Goal: Task Accomplishment & Management: Use online tool/utility

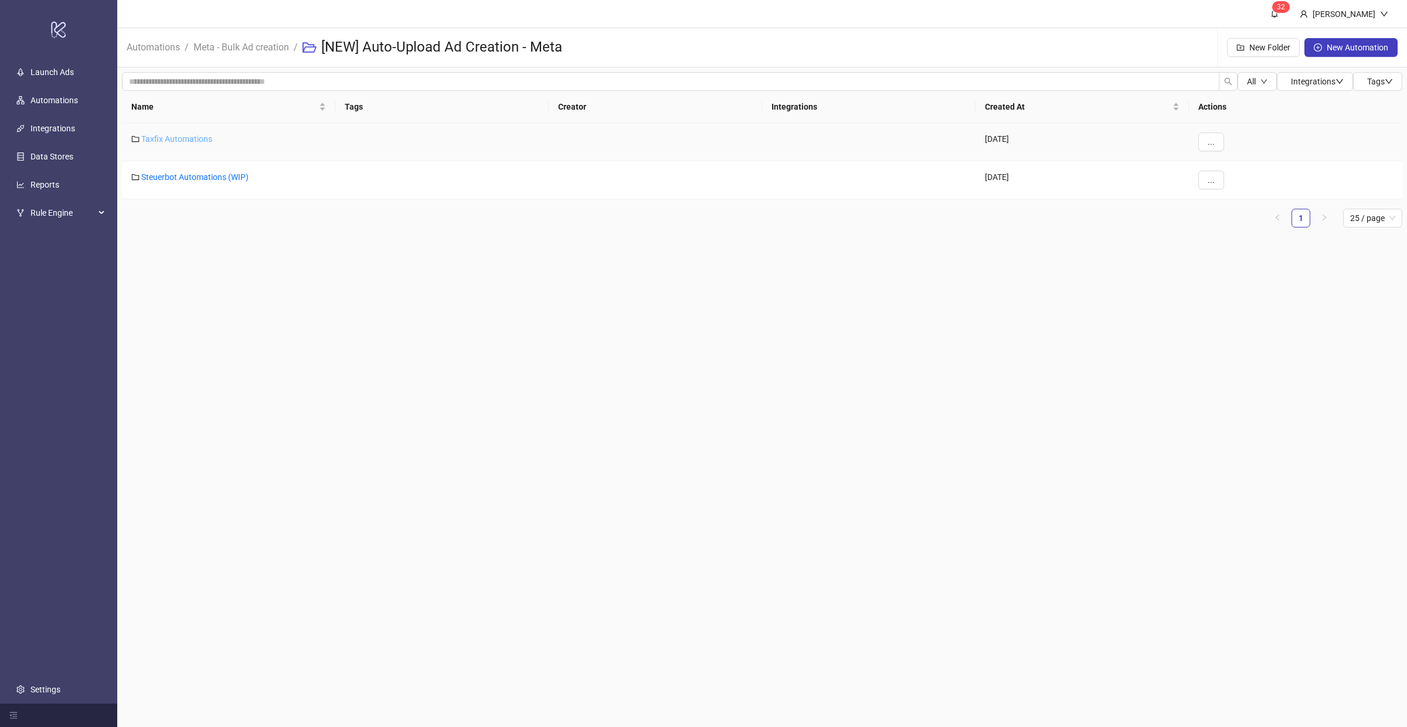
click at [192, 134] on link "Taxfix Automations" at bounding box center [176, 138] width 71 height 9
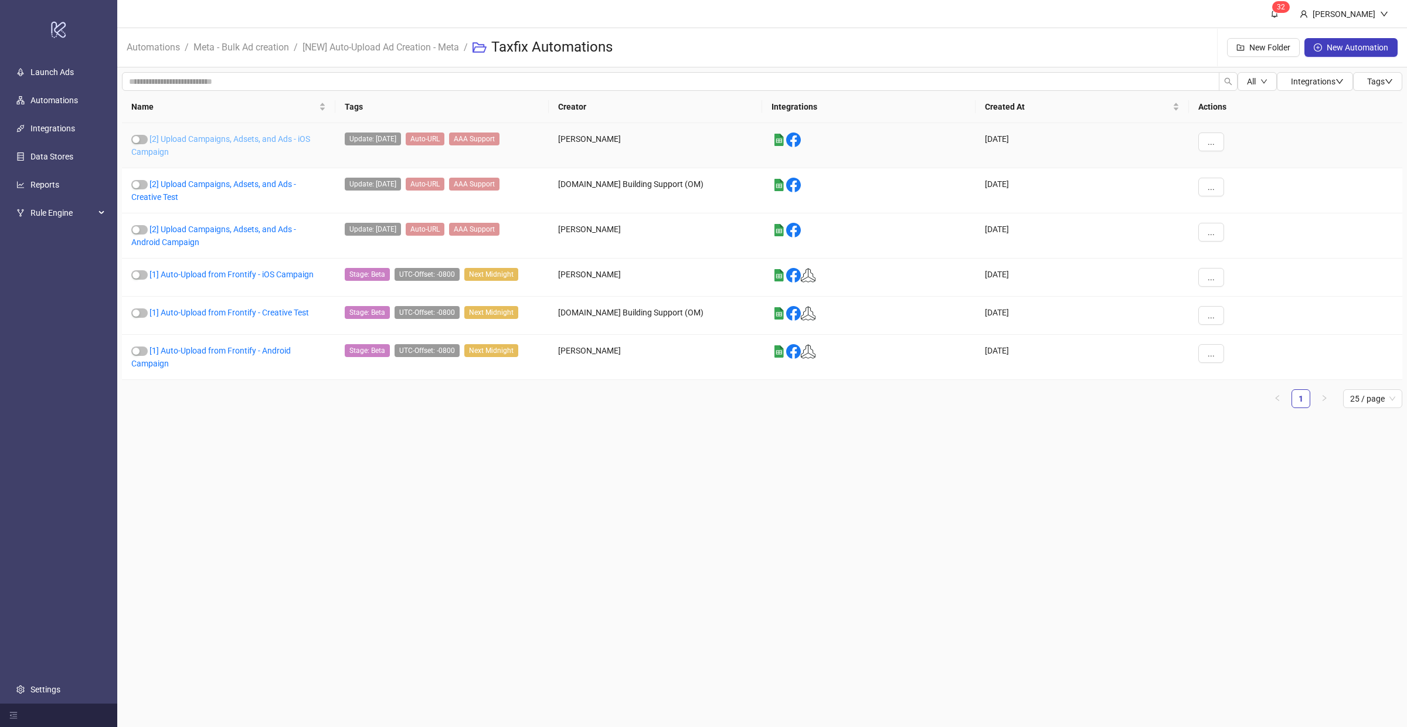
click at [202, 137] on link "[2] Upload Campaigns, Adsets, and Ads - iOS Campaign" at bounding box center [220, 145] width 179 height 22
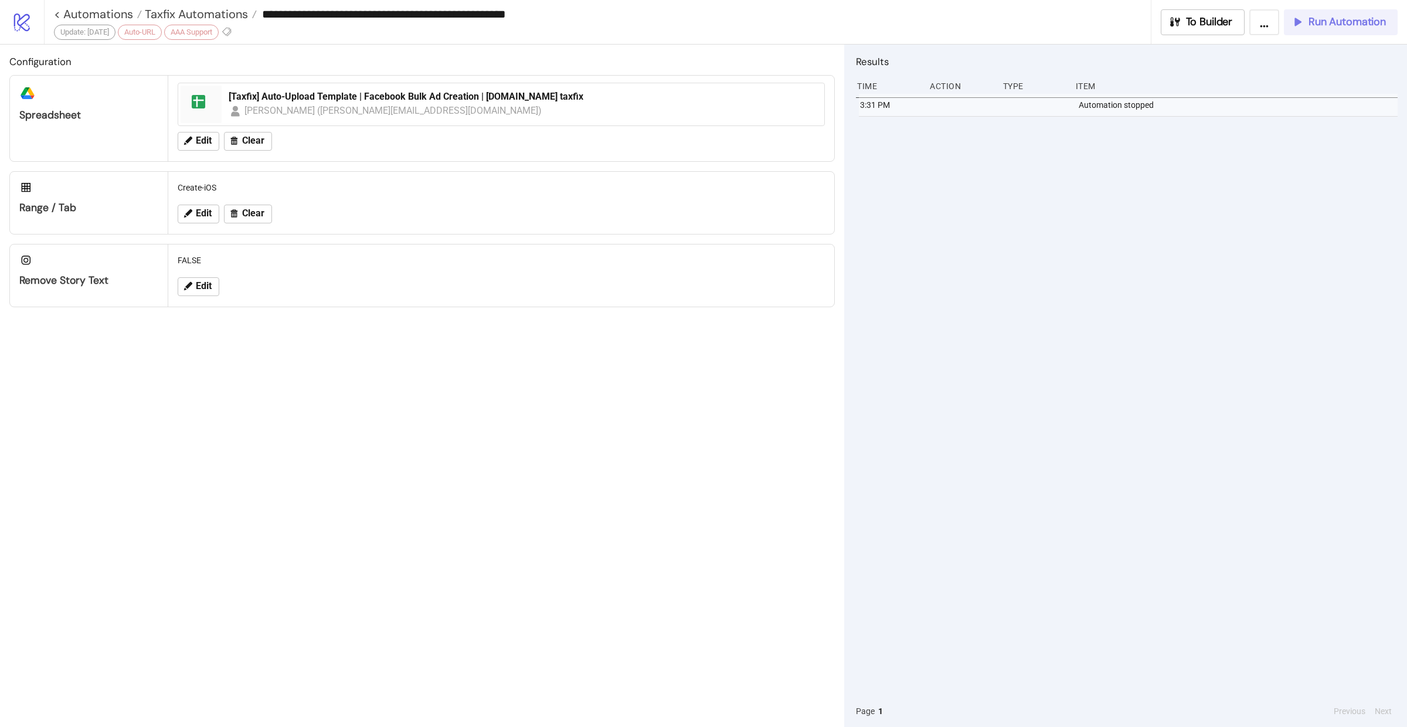
click at [1314, 30] on button "Run Automation" at bounding box center [1341, 22] width 114 height 26
click at [182, 12] on span "Taxfix Automations" at bounding box center [195, 13] width 106 height 15
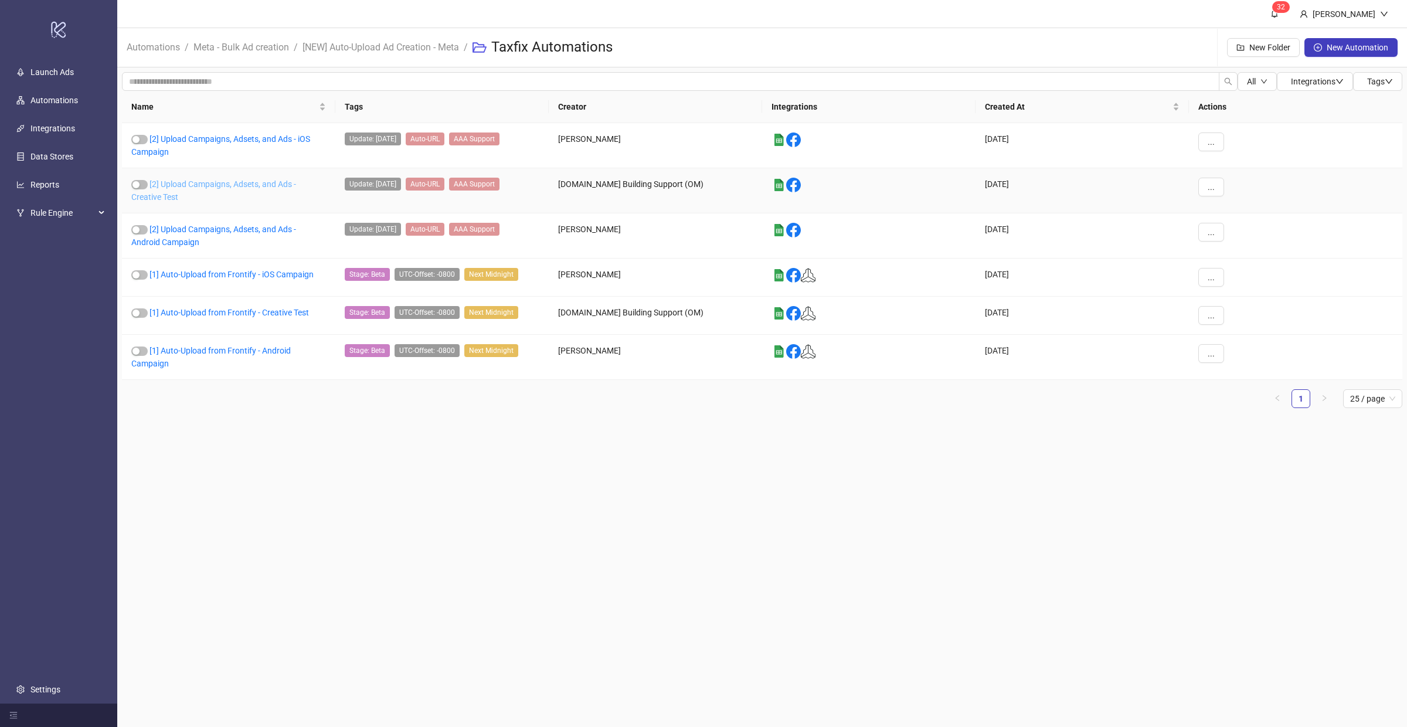
click at [215, 186] on link "[2] Upload Campaigns, Adsets, and Ads - Creative Test" at bounding box center [213, 190] width 165 height 22
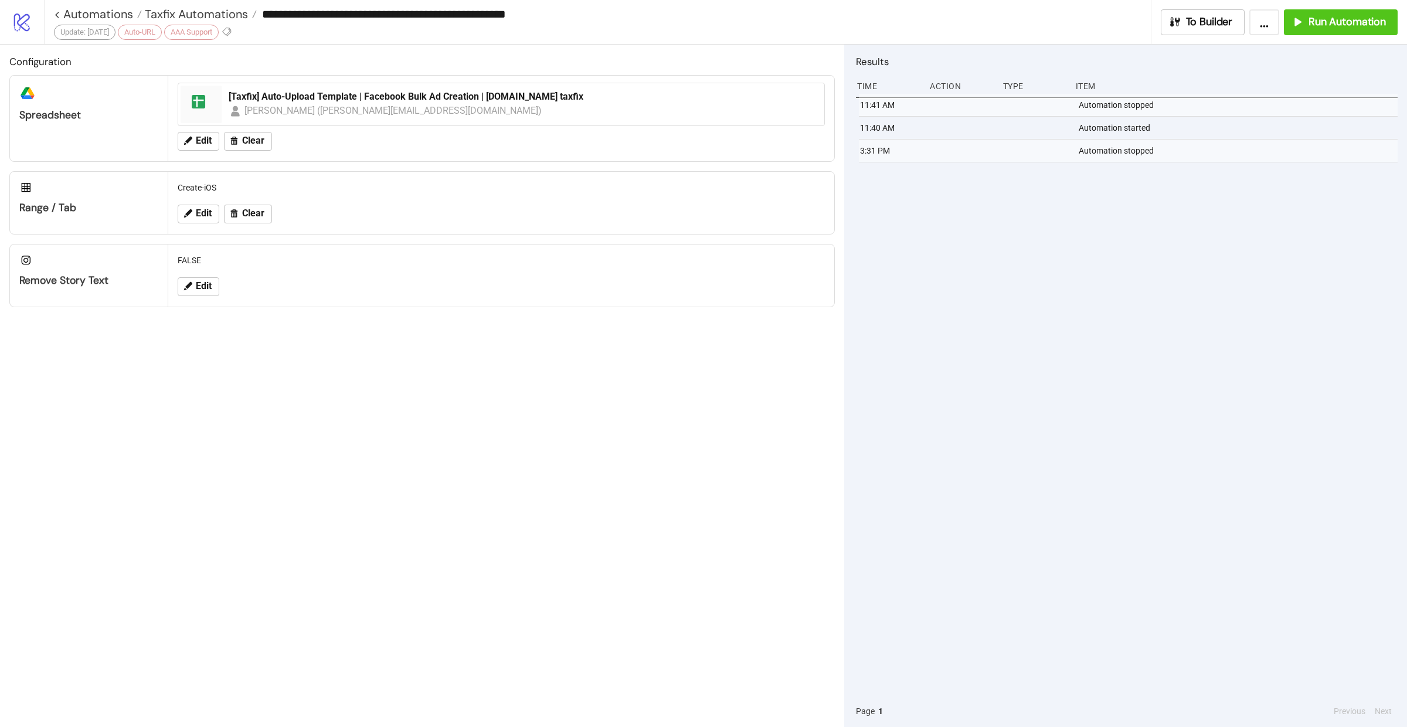
type input "**********"
click at [1351, 32] on button "Run Automation" at bounding box center [1341, 22] width 114 height 26
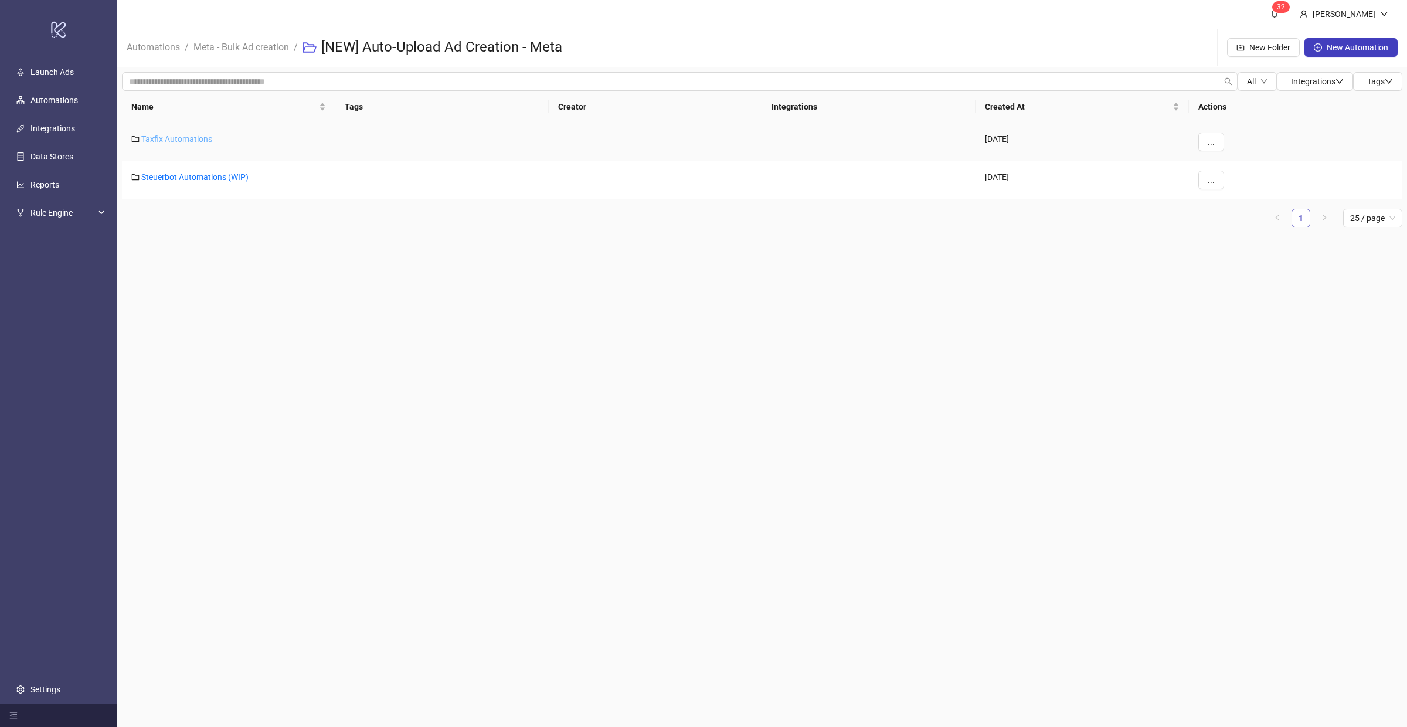
click at [171, 138] on link "Taxfix Automations" at bounding box center [176, 138] width 71 height 9
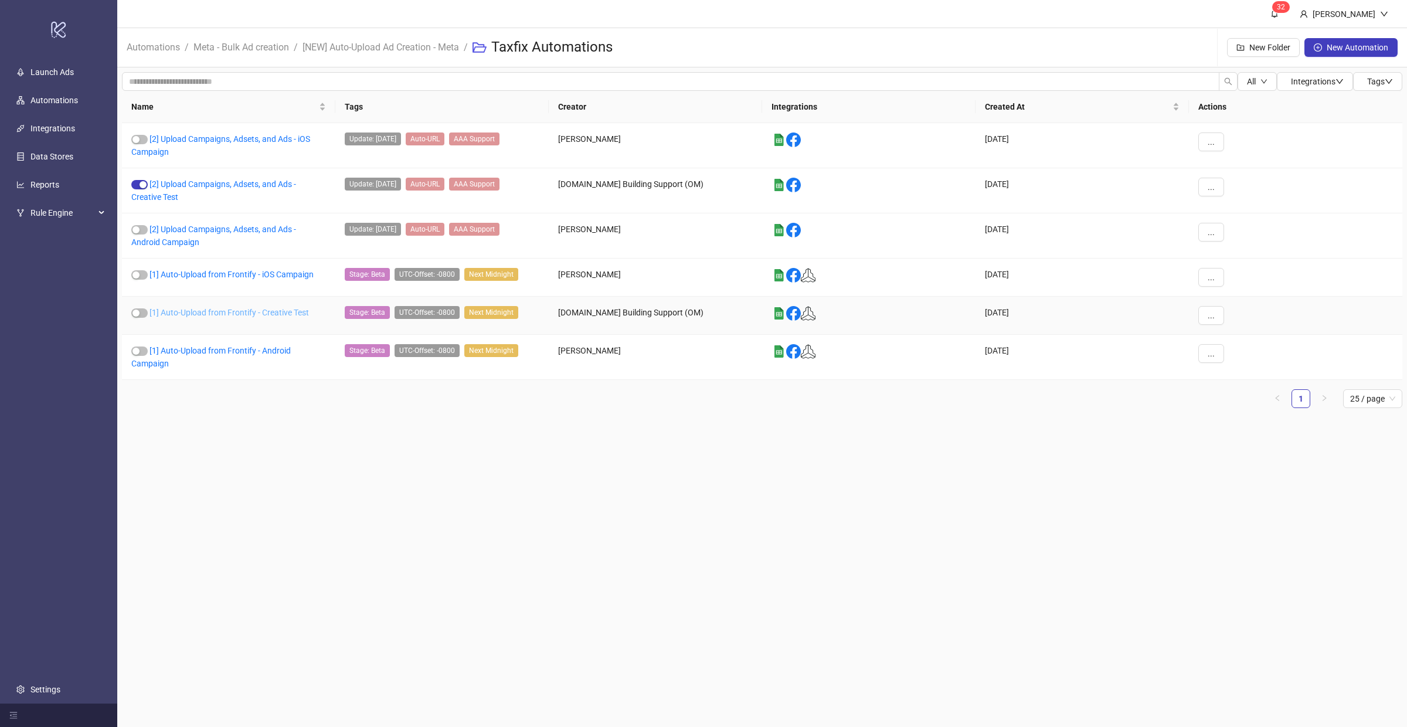
click at [222, 308] on link "[1] Auto-Upload from Frontify - Creative Test" at bounding box center [228, 312] width 159 height 9
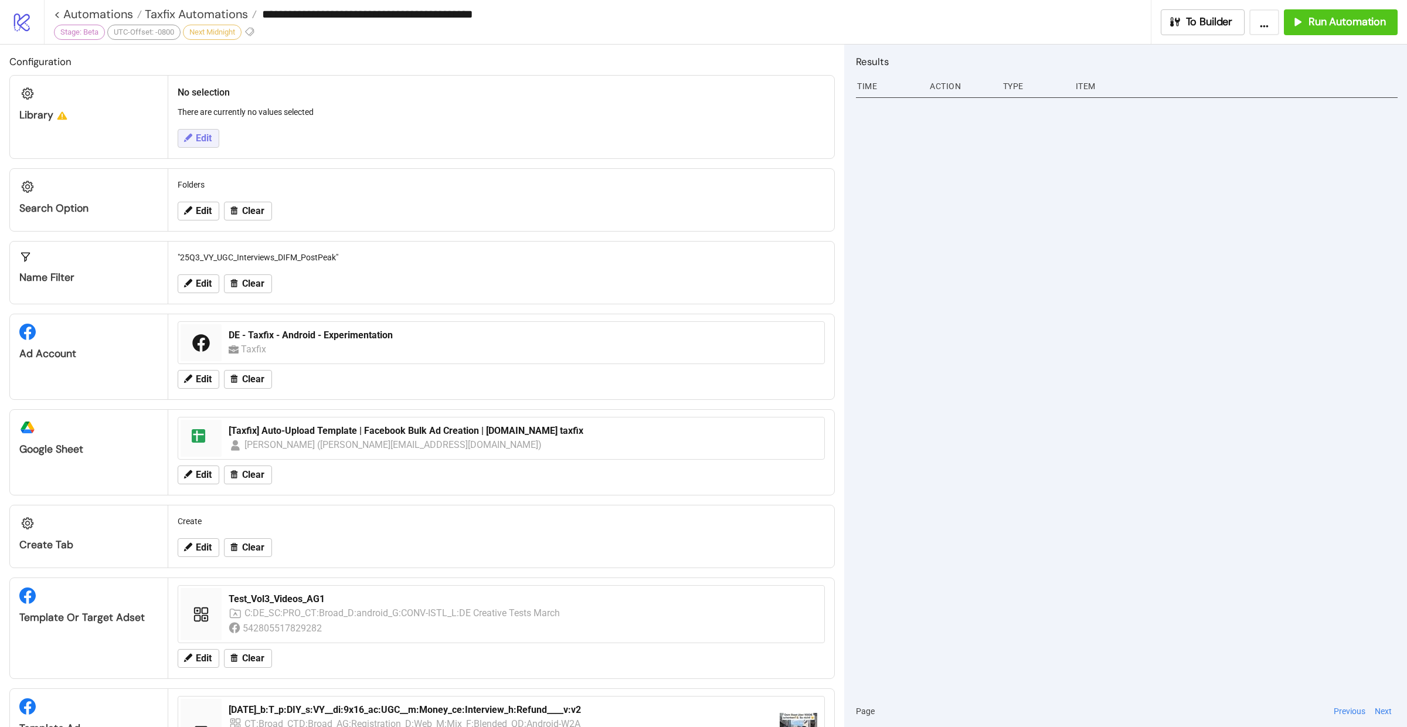
click at [191, 141] on icon at bounding box center [187, 137] width 11 height 11
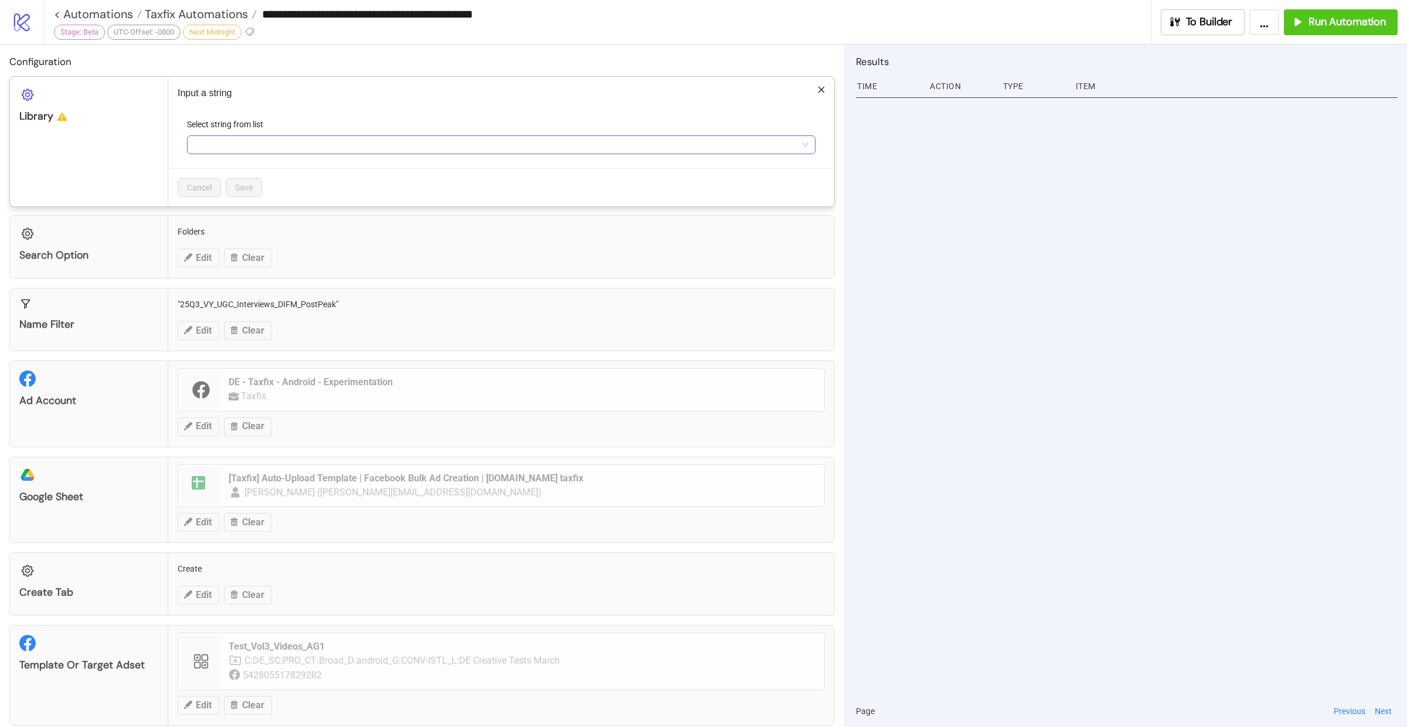
click at [252, 144] on input "Select string from list" at bounding box center [496, 145] width 604 height 18
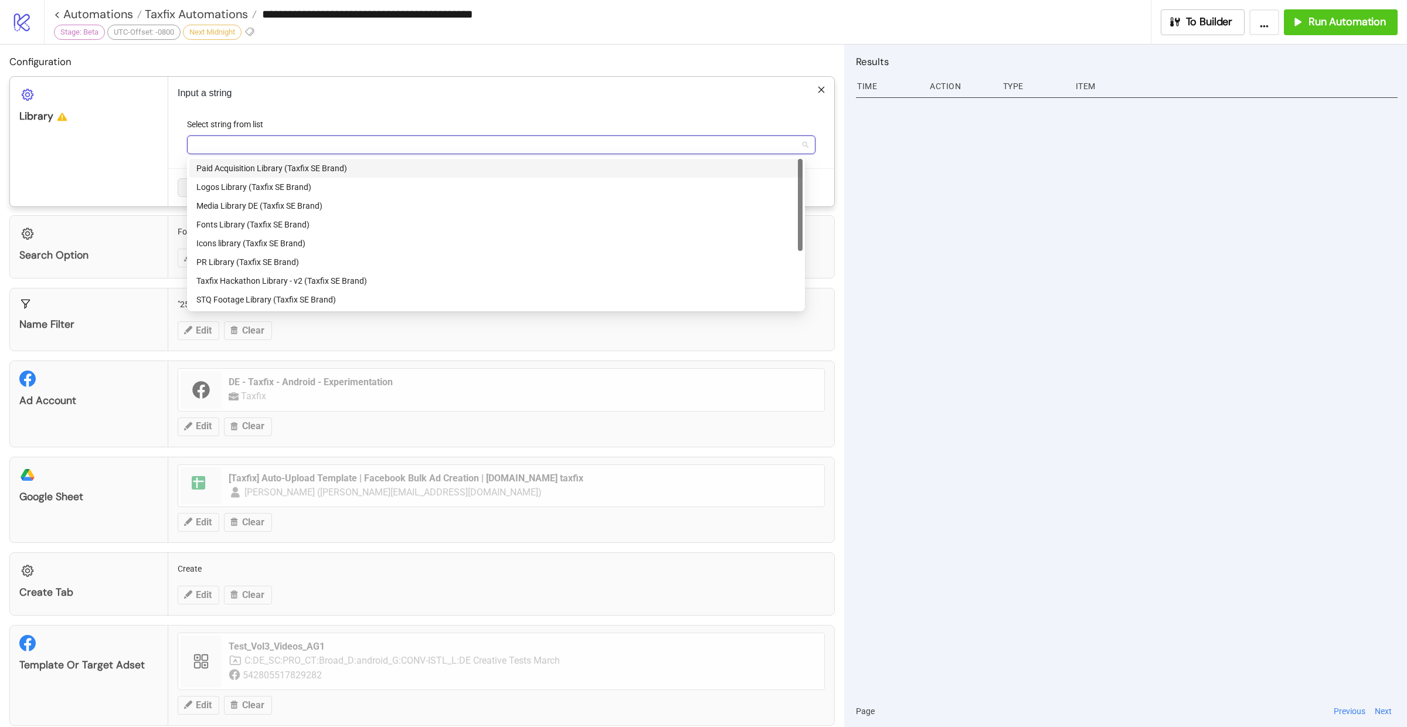
click at [285, 167] on div "Paid Acquisition Library (Taxfix SE Brand)" at bounding box center [495, 168] width 599 height 13
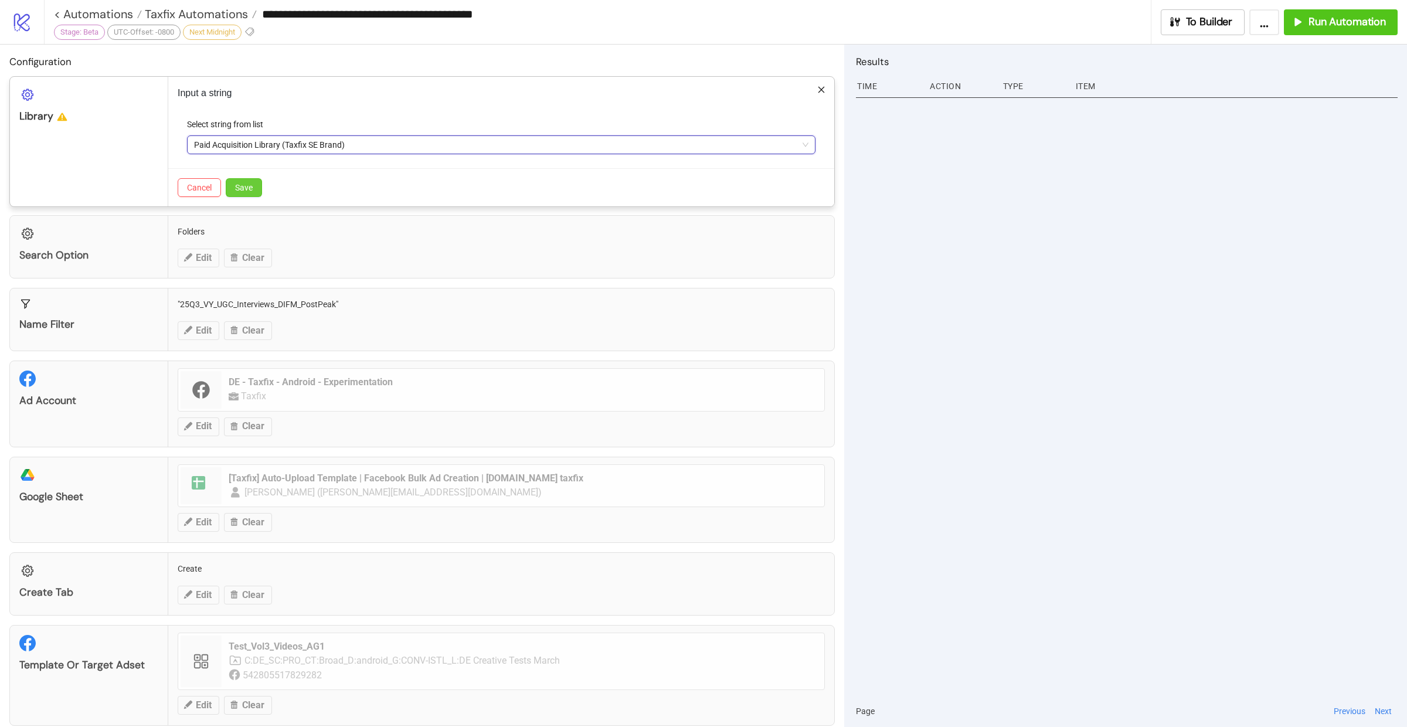
click at [257, 185] on button "Save" at bounding box center [244, 187] width 36 height 19
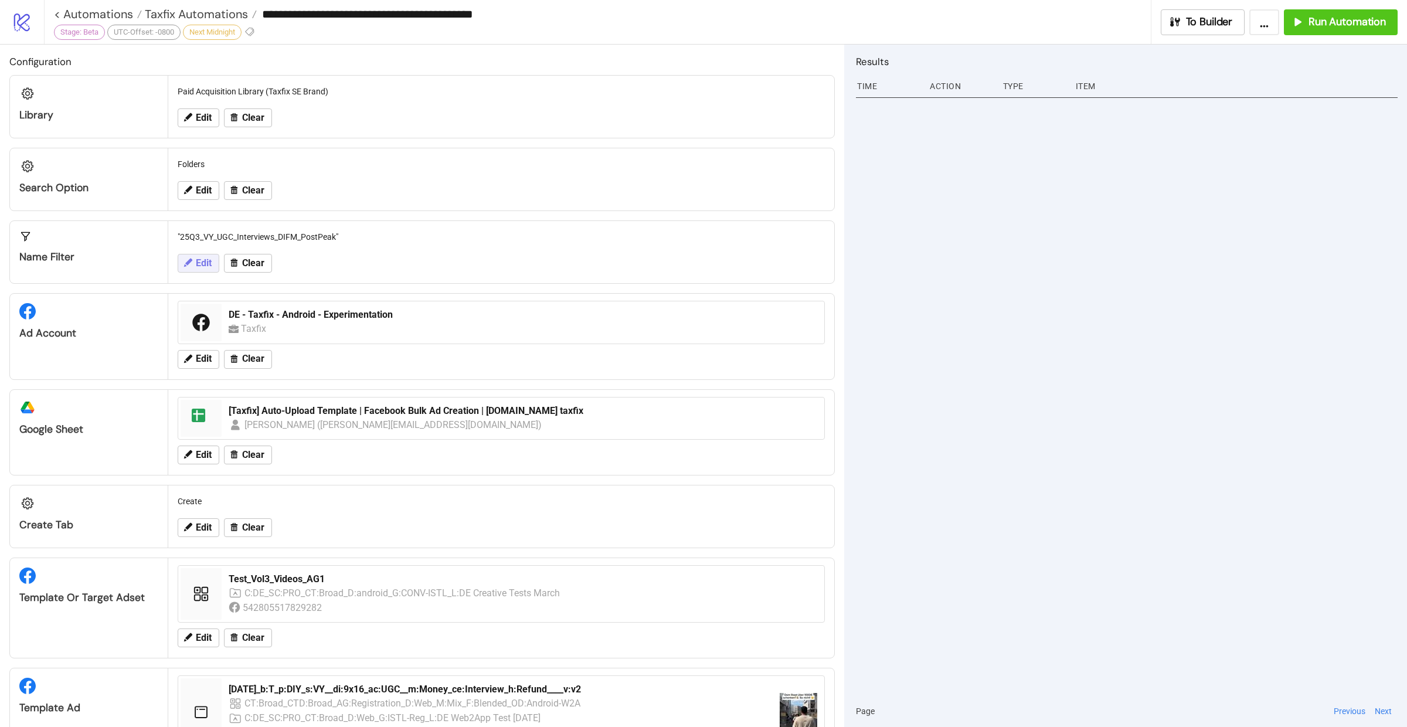
click at [208, 264] on span "Edit" at bounding box center [204, 263] width 16 height 11
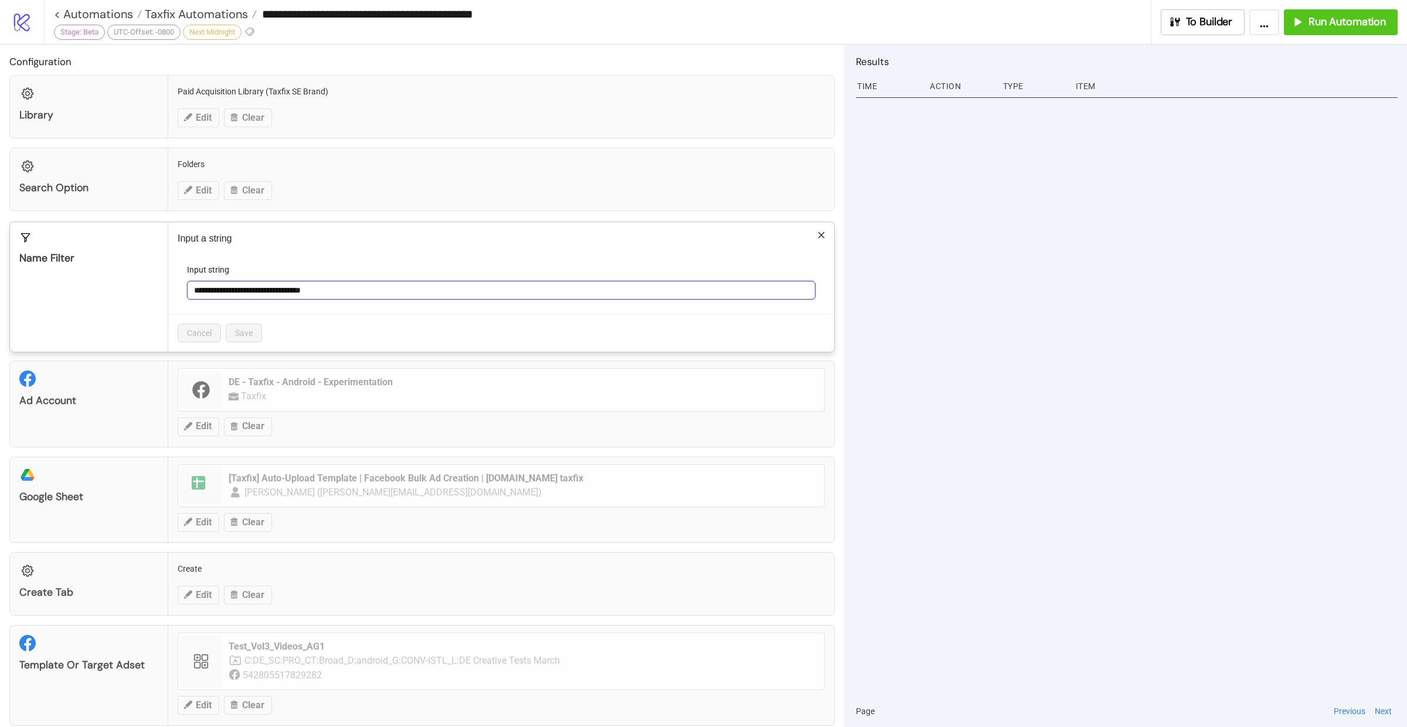
drag, startPoint x: 393, startPoint y: 283, endPoint x: 171, endPoint y: 275, distance: 222.9
click at [171, 275] on div "**********" at bounding box center [501, 287] width 666 height 130
paste input "text"
type input "**********"
click at [246, 329] on span "Save" at bounding box center [244, 332] width 18 height 9
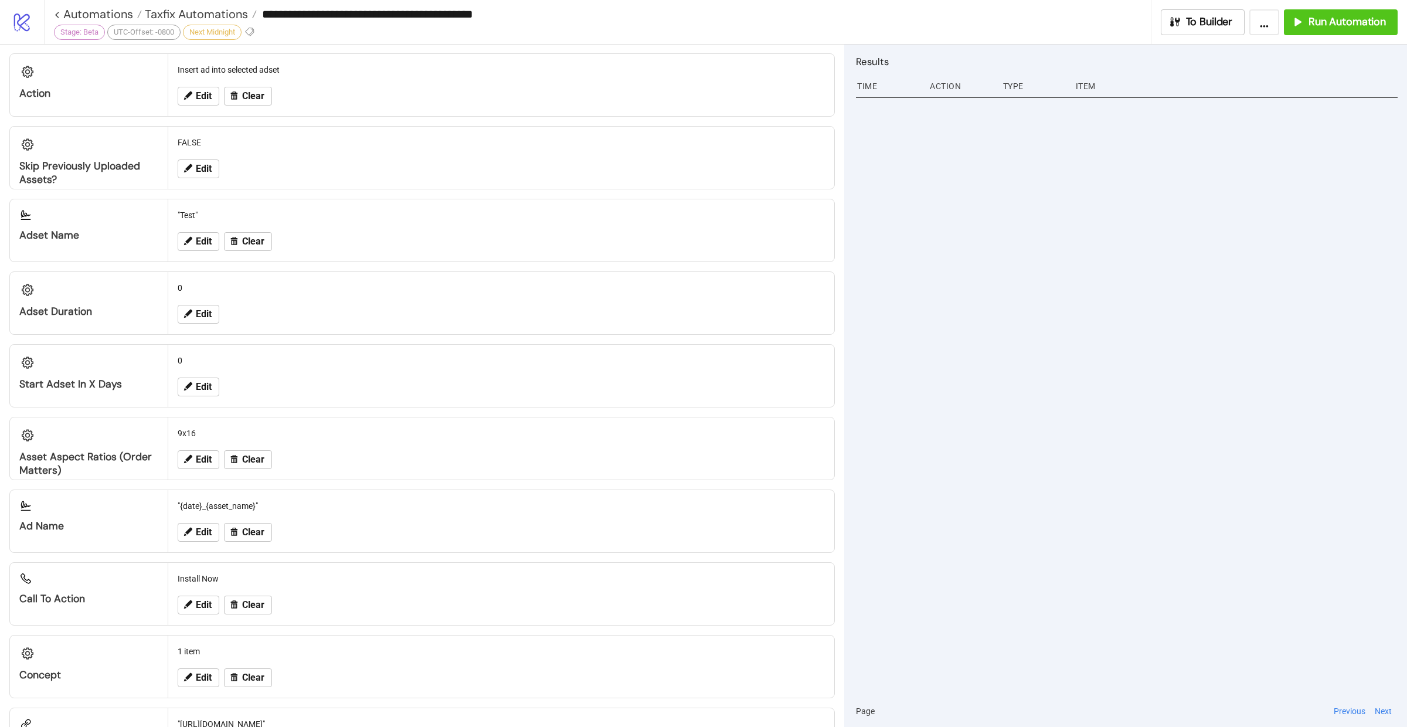
scroll to position [756, 0]
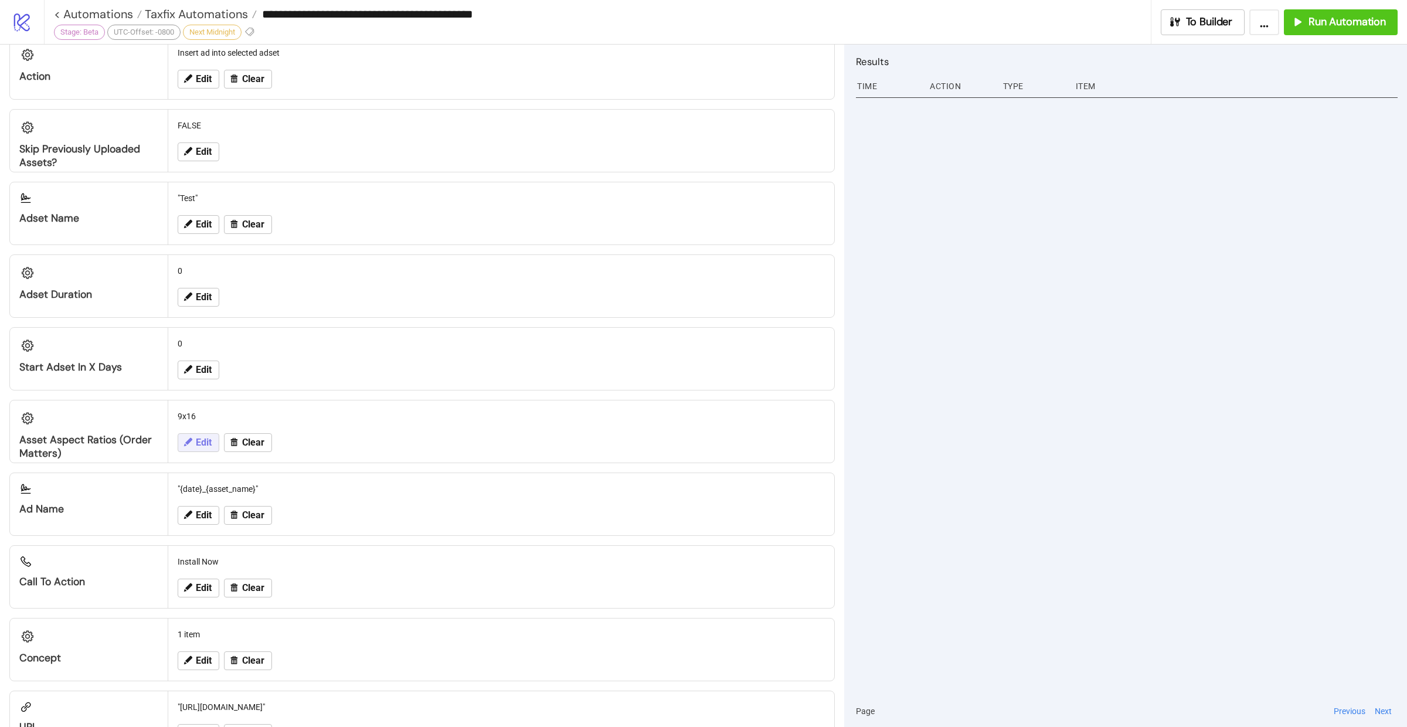
click at [209, 437] on span "Edit" at bounding box center [204, 442] width 16 height 11
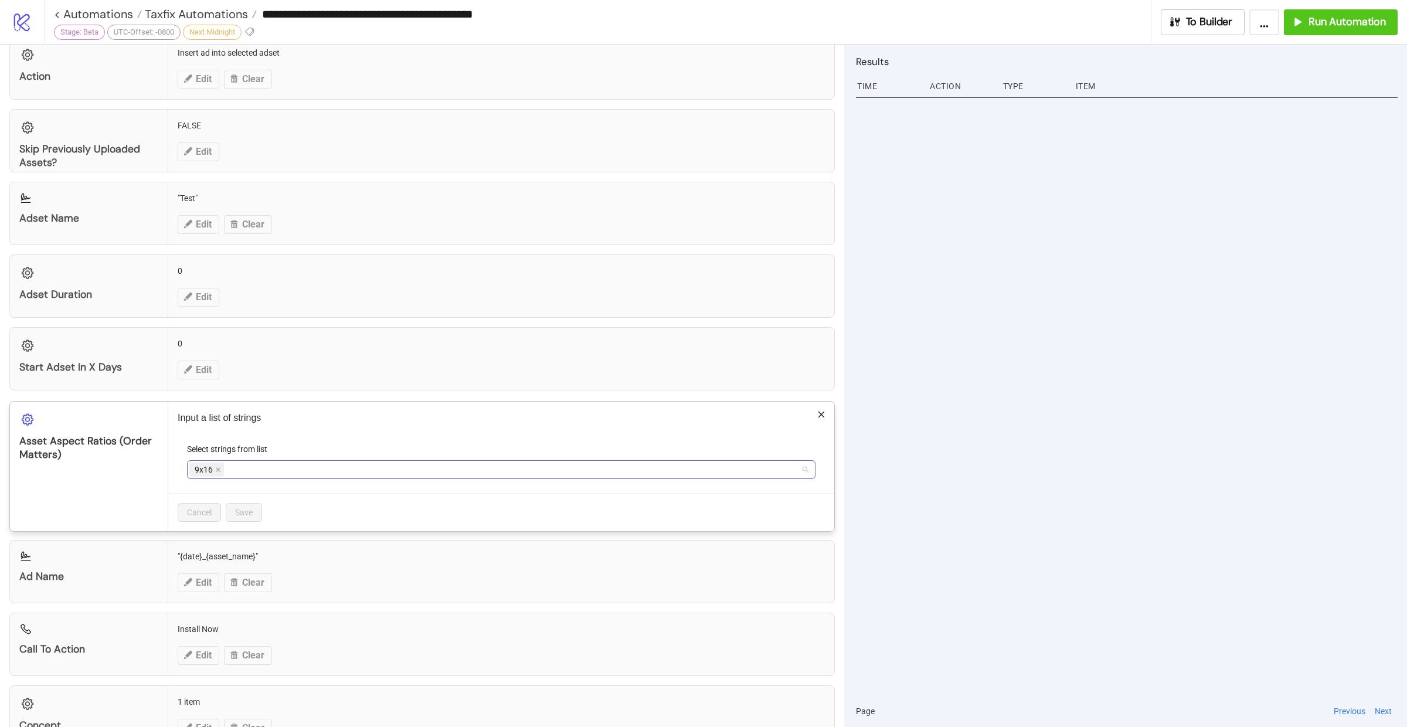
click at [240, 468] on div "9x16" at bounding box center [494, 469] width 611 height 16
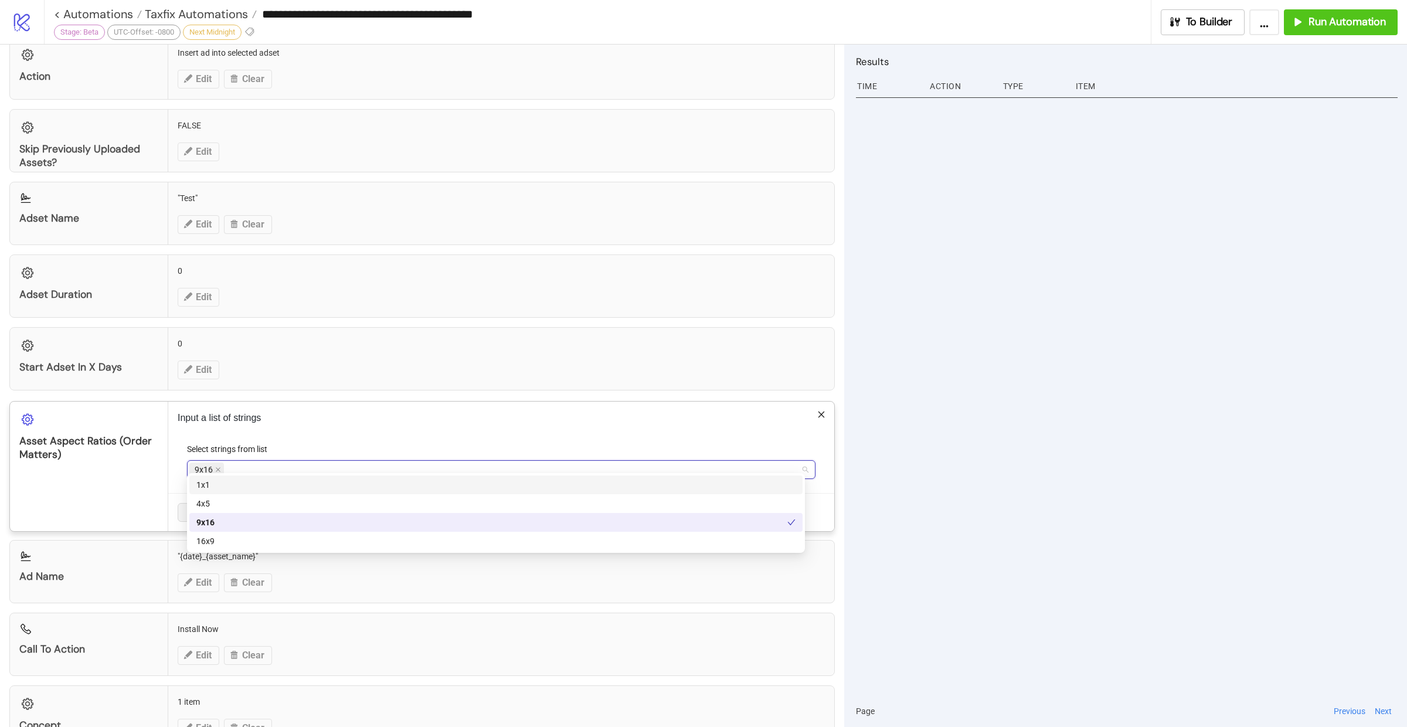
click at [237, 481] on div "1x1" at bounding box center [495, 484] width 599 height 13
click at [218, 467] on icon "close" at bounding box center [218, 470] width 6 height 6
click at [222, 521] on div "9x16" at bounding box center [495, 522] width 599 height 13
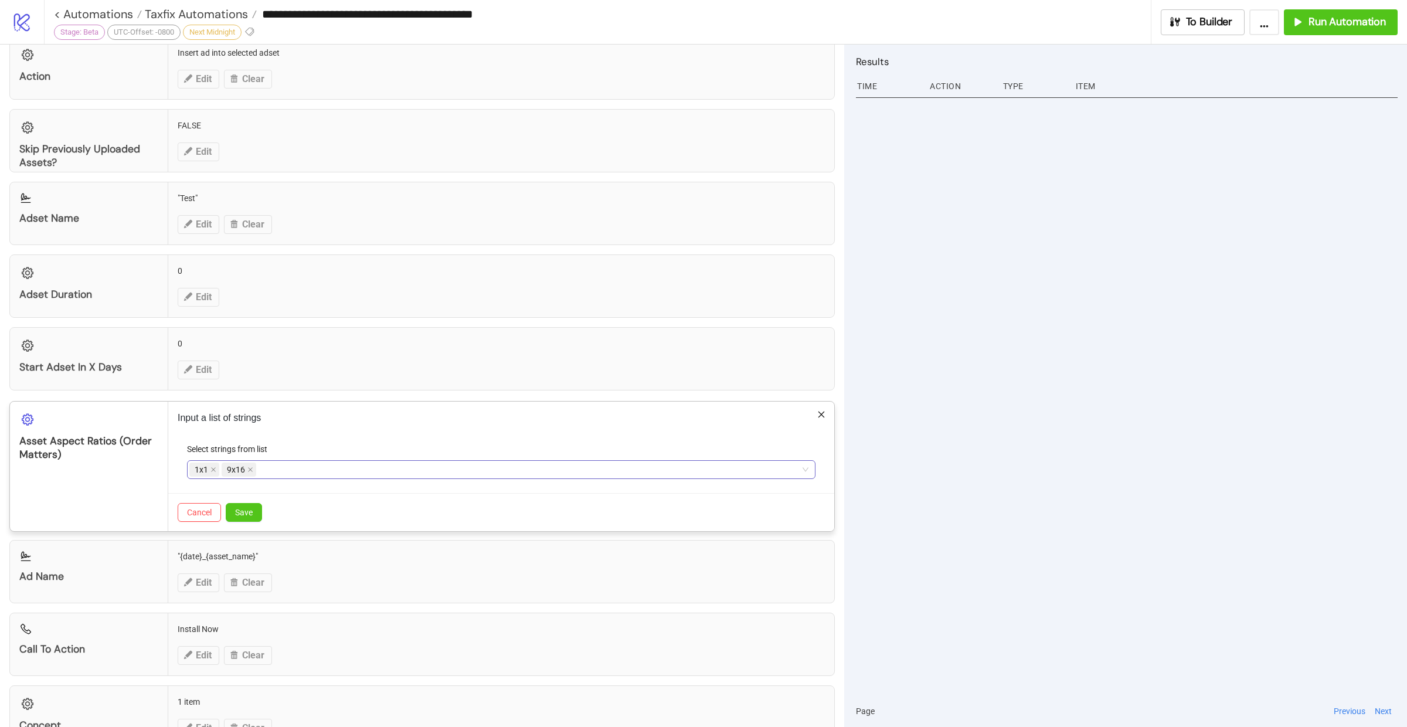
click at [385, 443] on div "Select strings from list" at bounding box center [501, 452] width 628 height 18
click at [246, 508] on span "Save" at bounding box center [244, 512] width 18 height 9
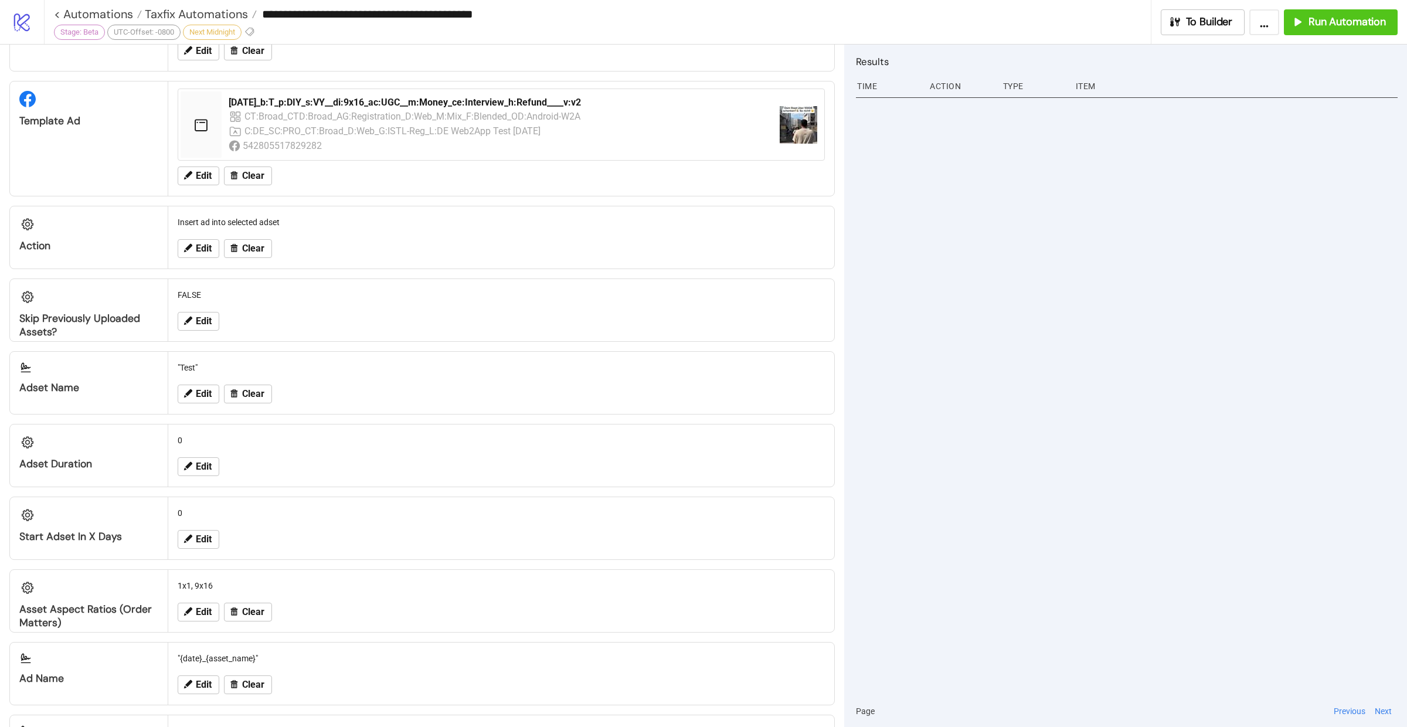
scroll to position [936, 0]
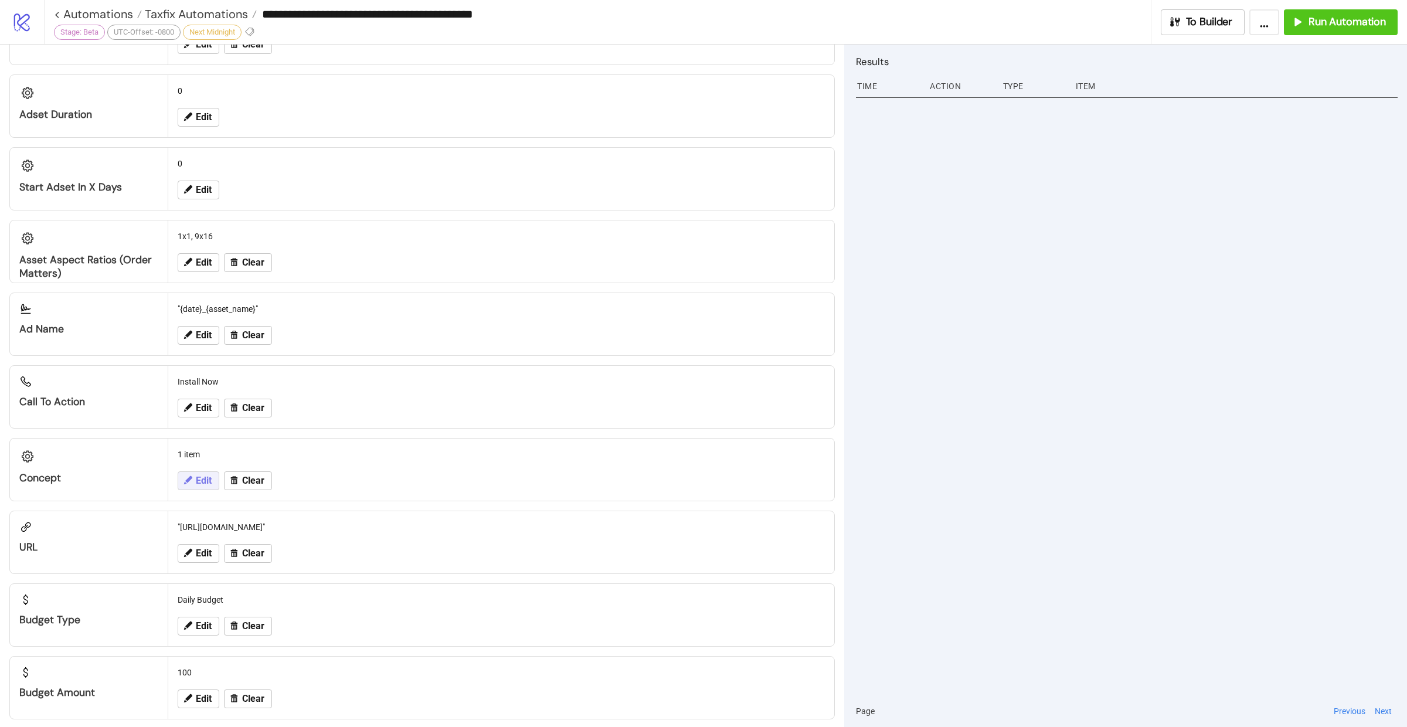
click at [201, 475] on span "Edit" at bounding box center [204, 480] width 16 height 11
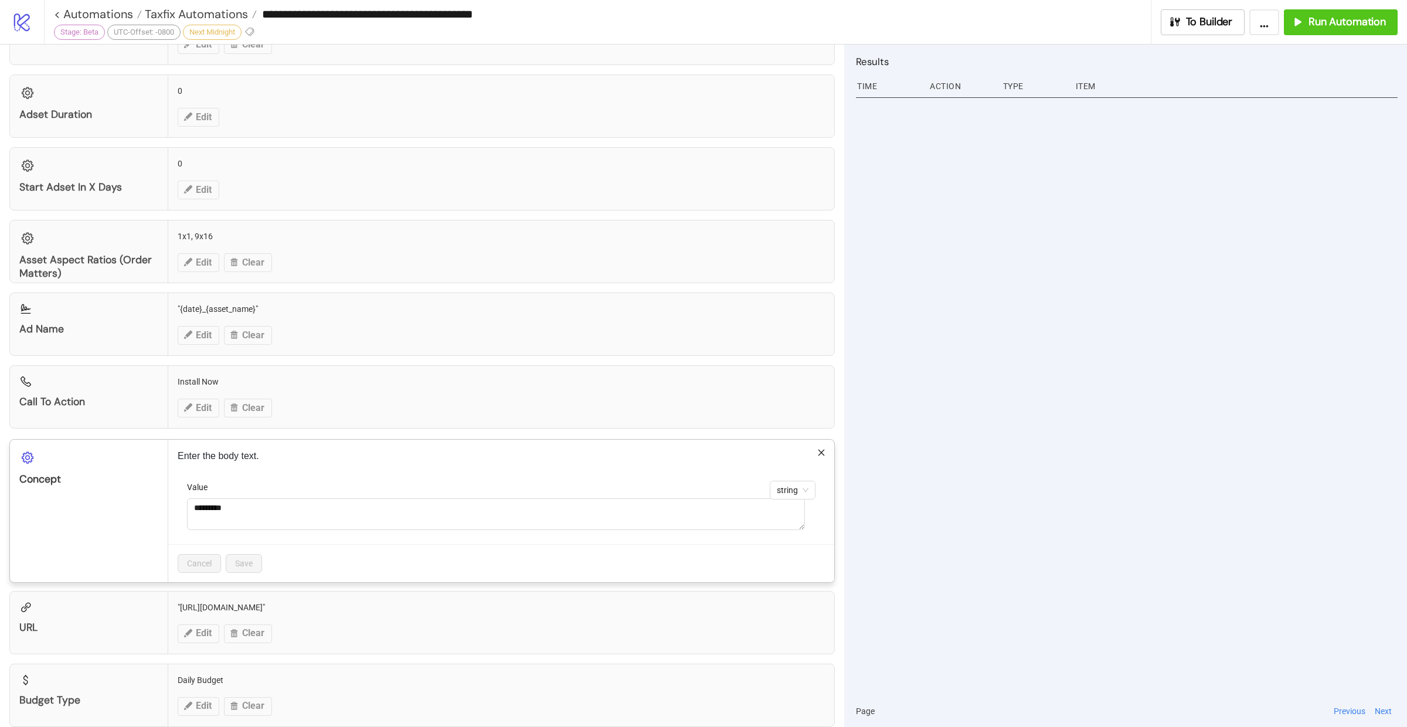
click at [817, 448] on icon "close" at bounding box center [821, 452] width 8 height 8
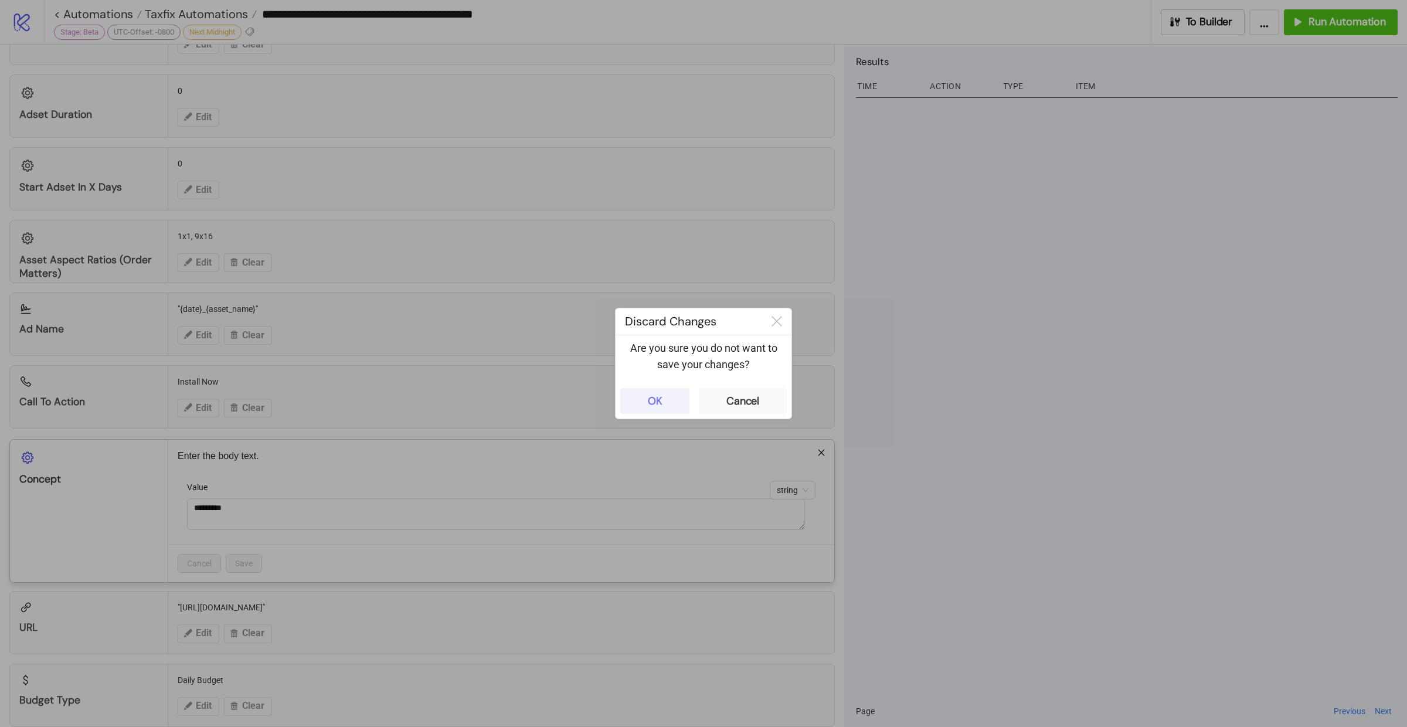
click at [631, 399] on button "OK" at bounding box center [654, 401] width 69 height 26
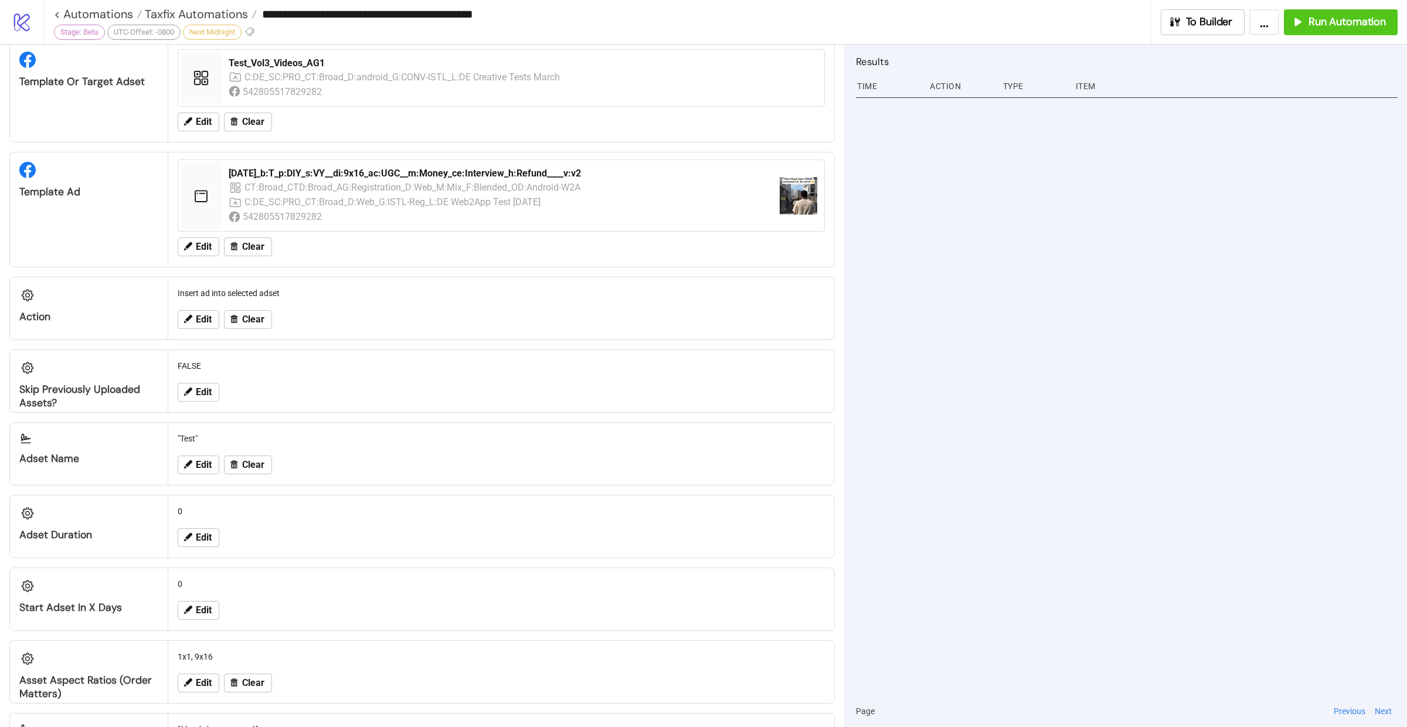
scroll to position [0, 0]
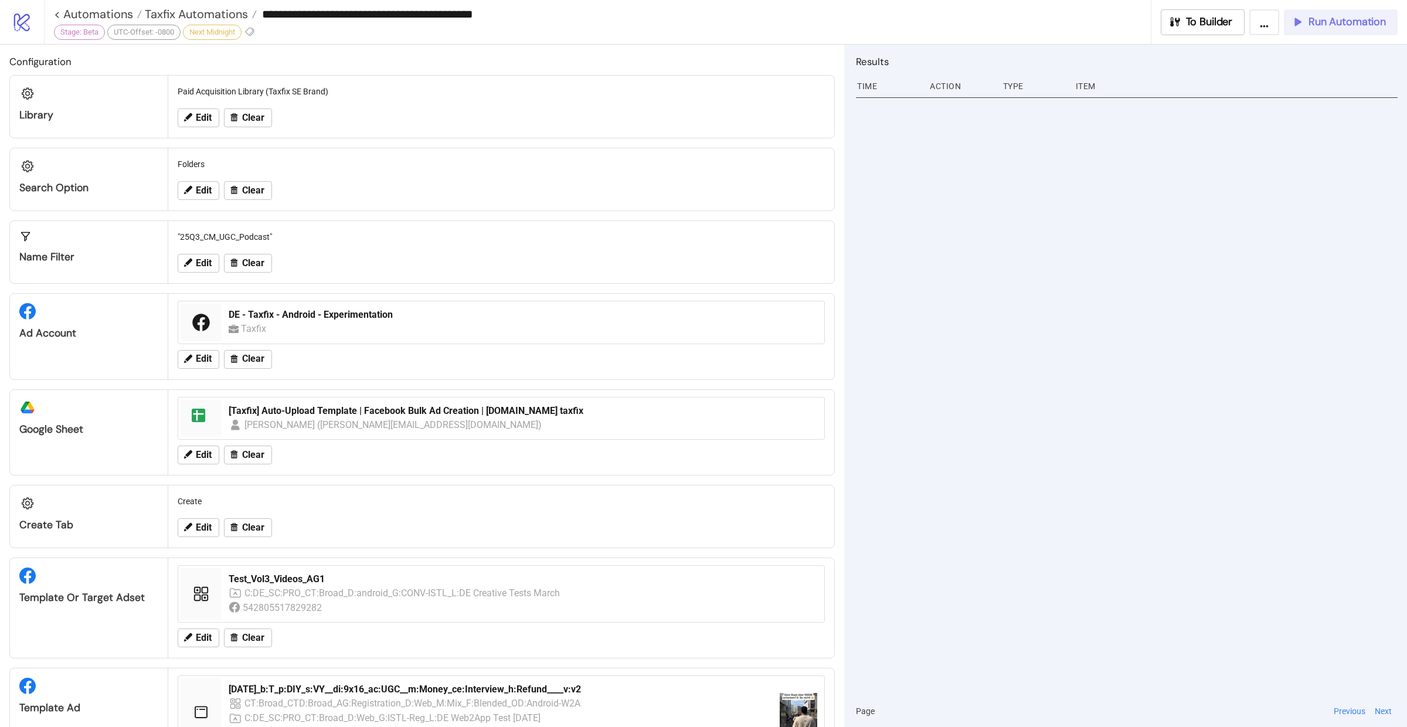
click at [1303, 21] on icon "button" at bounding box center [1297, 21] width 13 height 13
click at [196, 266] on span "Edit" at bounding box center [204, 263] width 16 height 11
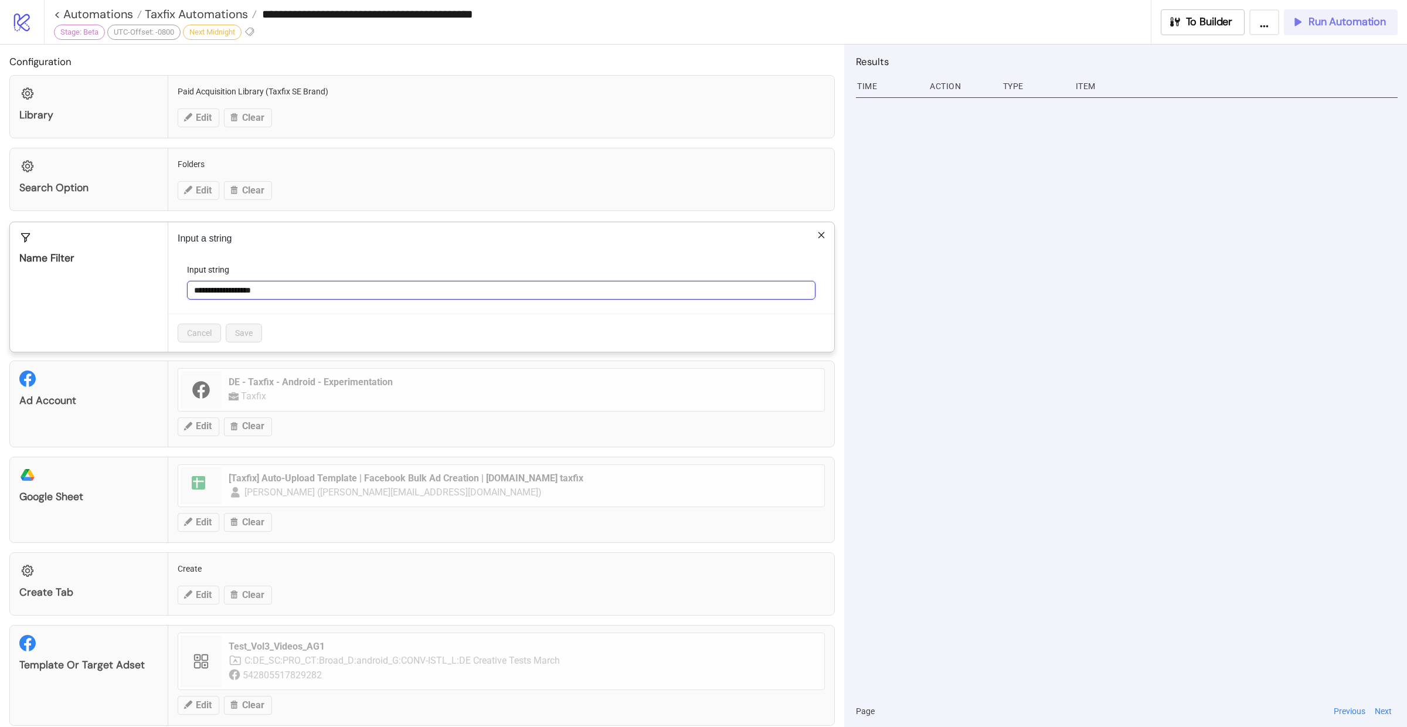
drag, startPoint x: 304, startPoint y: 287, endPoint x: 181, endPoint y: 278, distance: 123.4
click at [181, 278] on form "**********" at bounding box center [501, 288] width 647 height 50
paste input "*"
type input "**********"
click at [244, 330] on span "Save" at bounding box center [244, 332] width 18 height 9
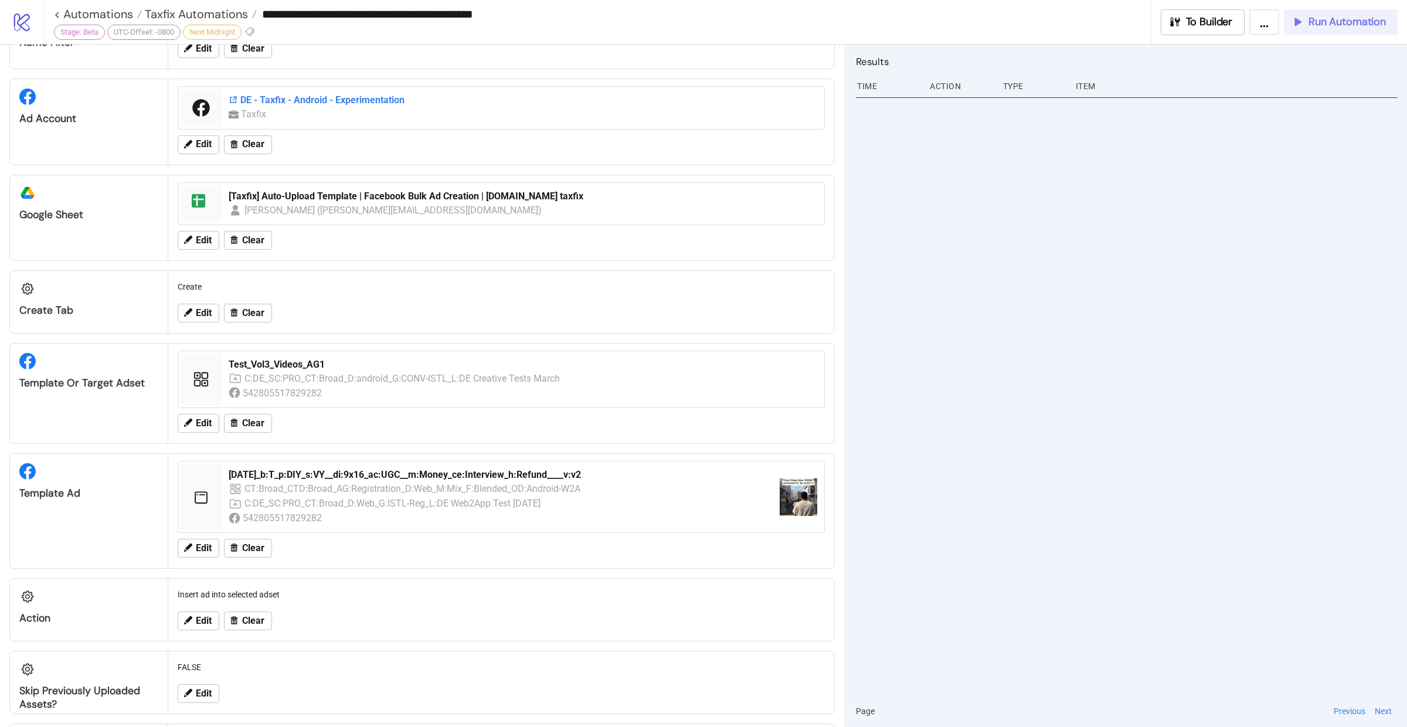
scroll to position [294, 0]
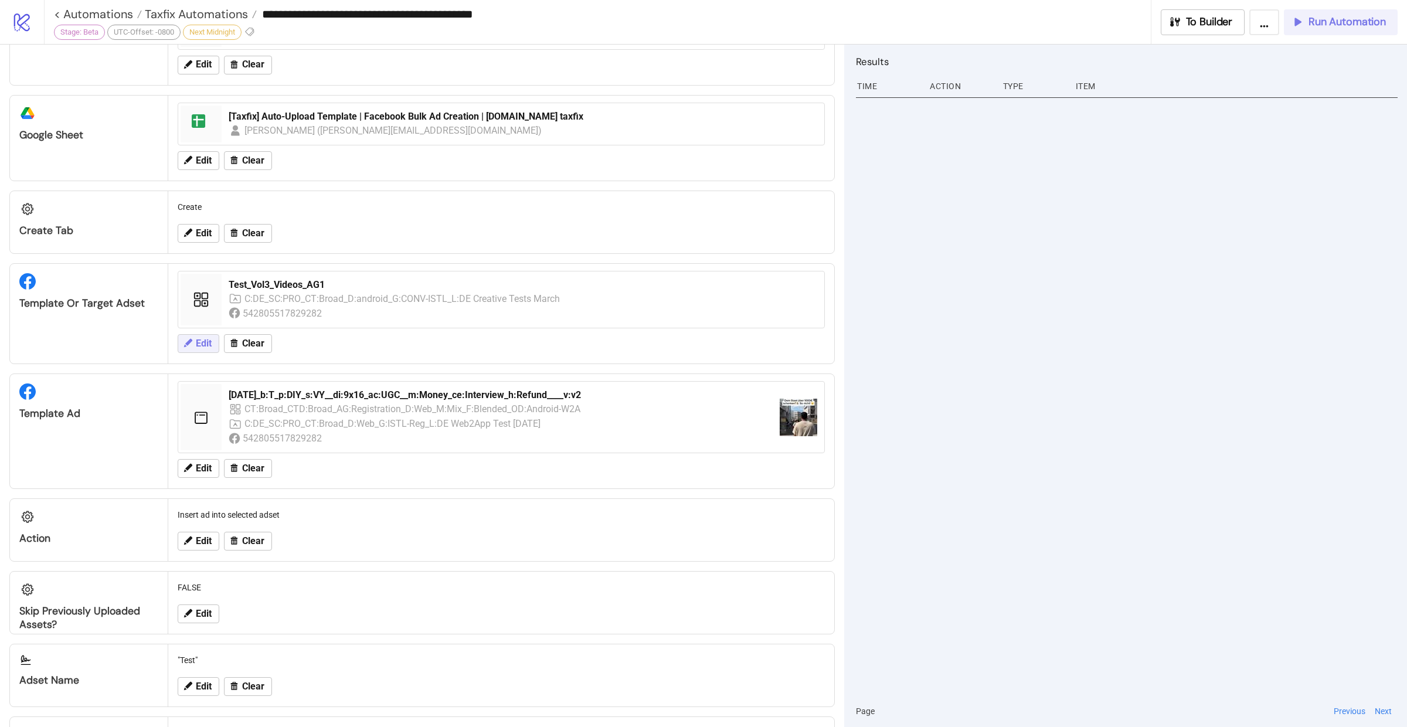
click at [207, 339] on span "Edit" at bounding box center [204, 343] width 16 height 11
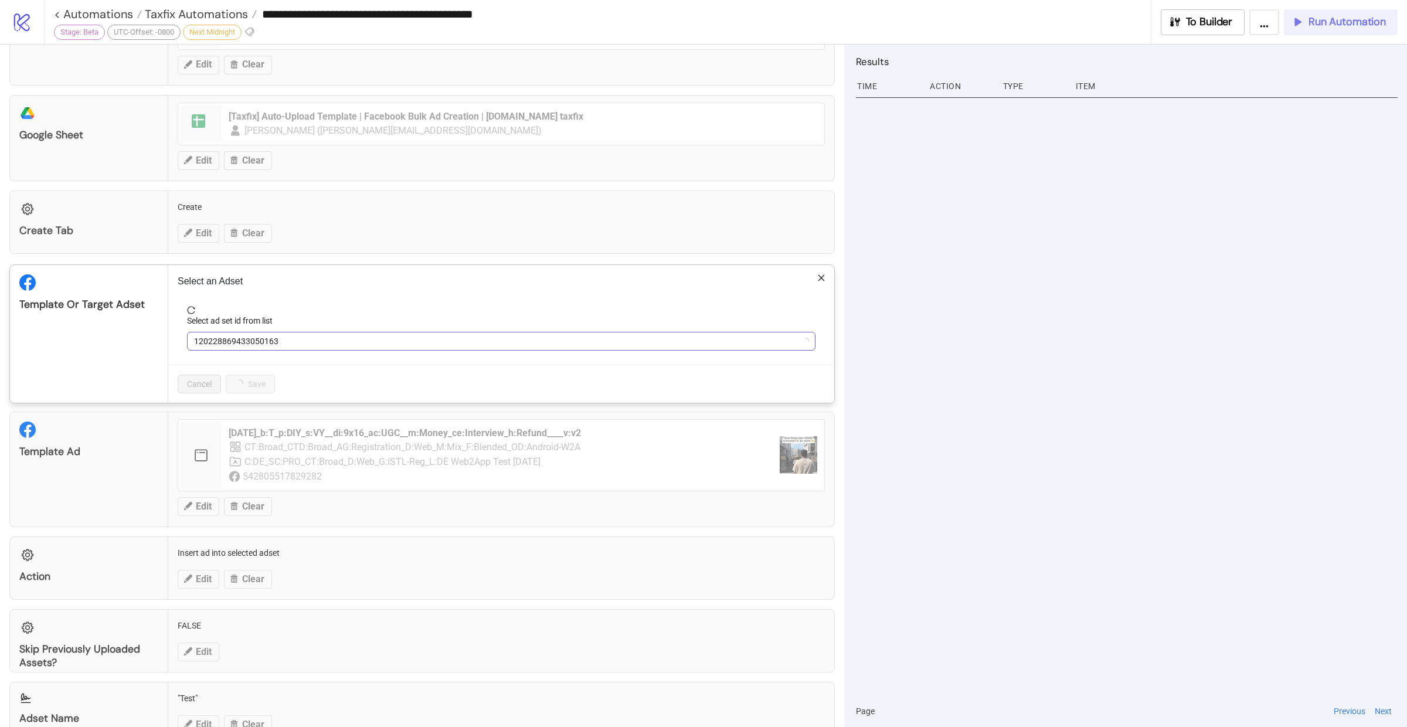
click at [330, 342] on span "120228869433050163" at bounding box center [501, 341] width 614 height 18
click at [330, 342] on span "Test_Vol3_Videos_AG1" at bounding box center [501, 341] width 614 height 18
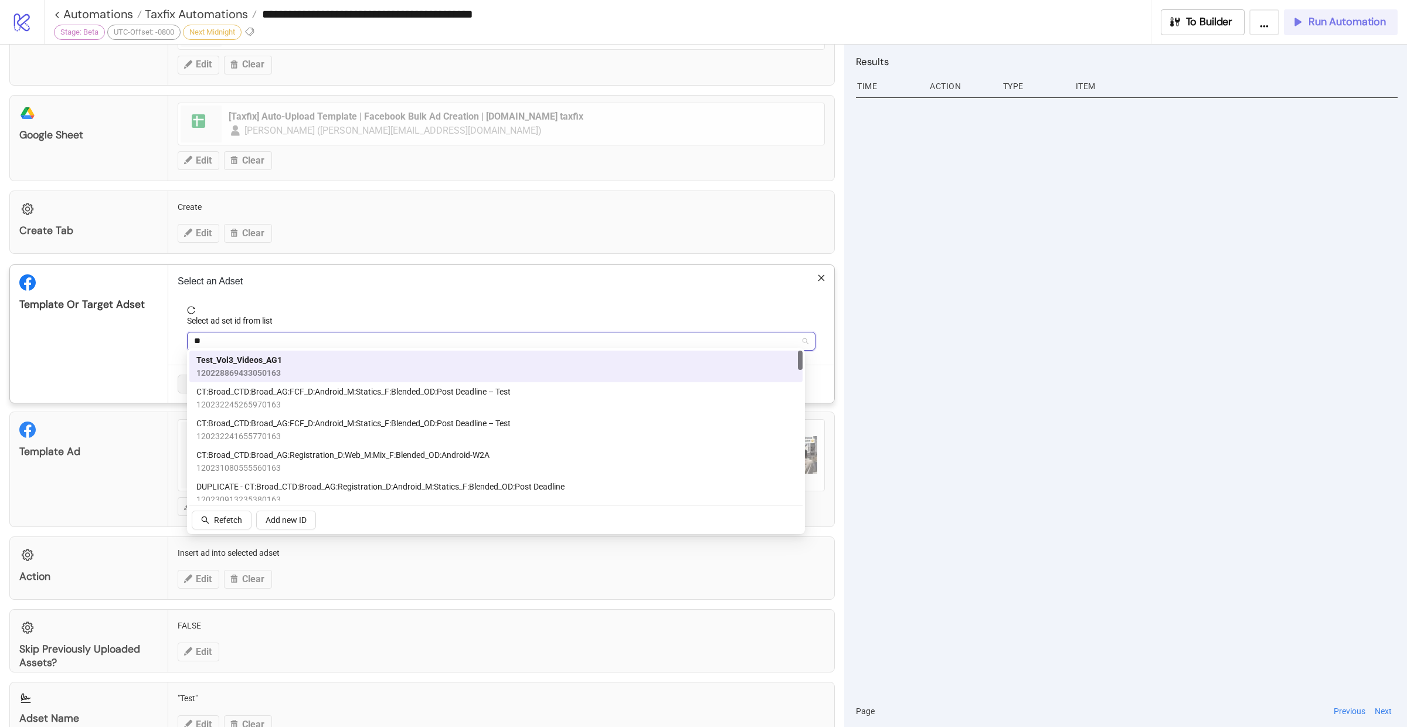
type input "***"
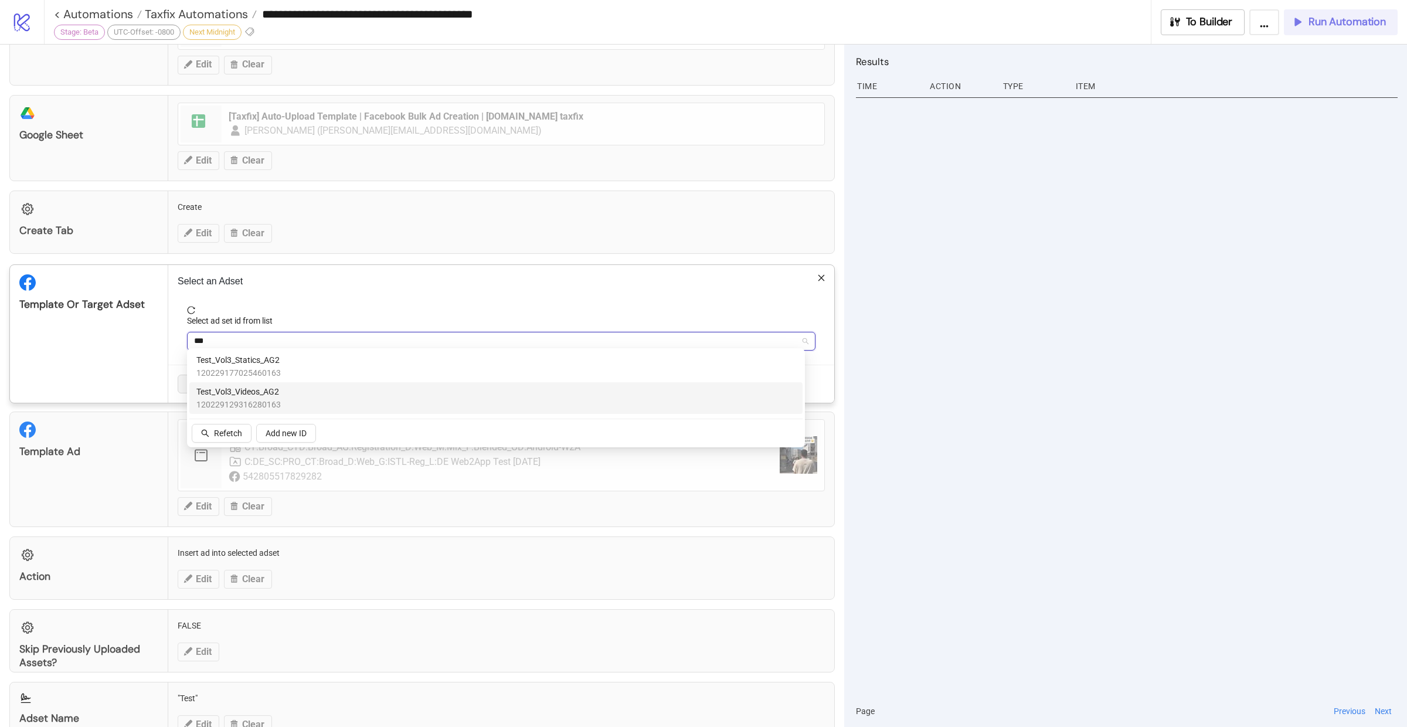
click at [329, 386] on div "Test_Vol3_Videos_AG2 120229129316280163" at bounding box center [495, 398] width 599 height 26
click at [229, 382] on button "Save" at bounding box center [244, 384] width 36 height 19
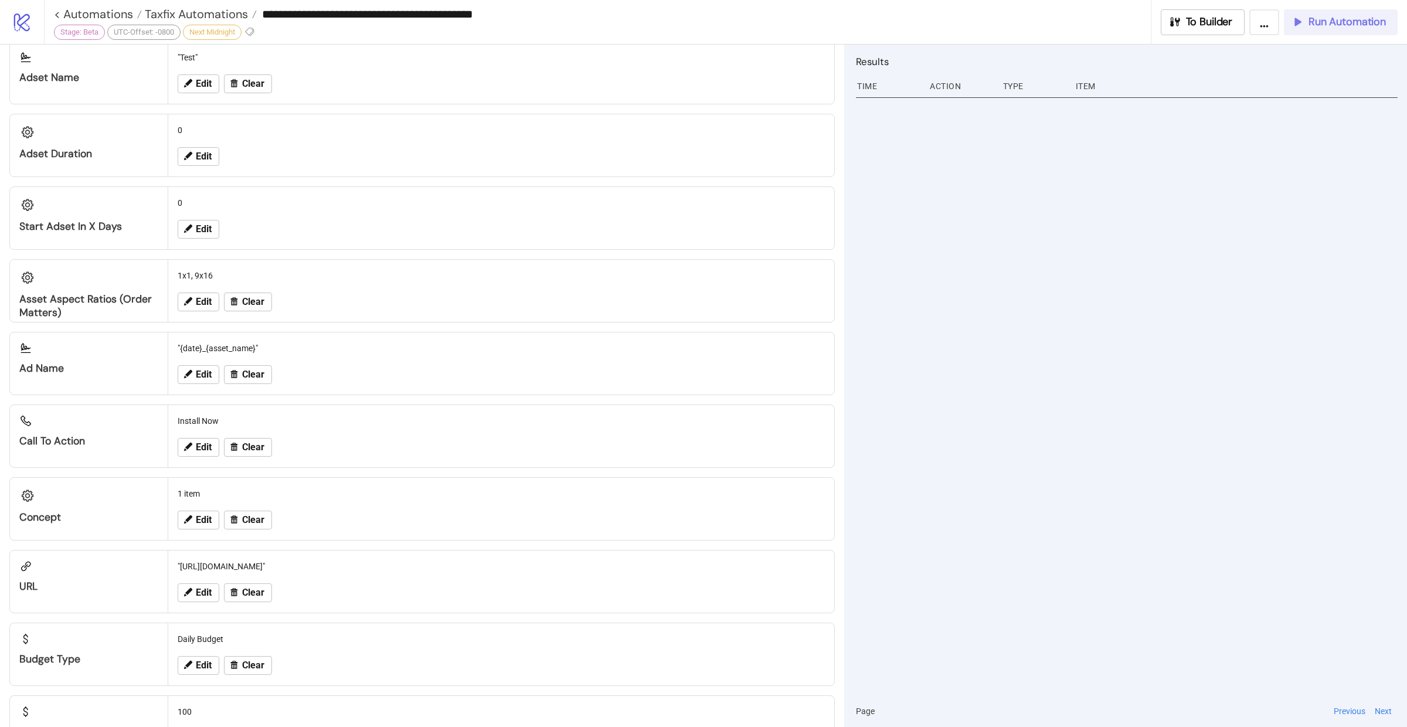
scroll to position [936, 0]
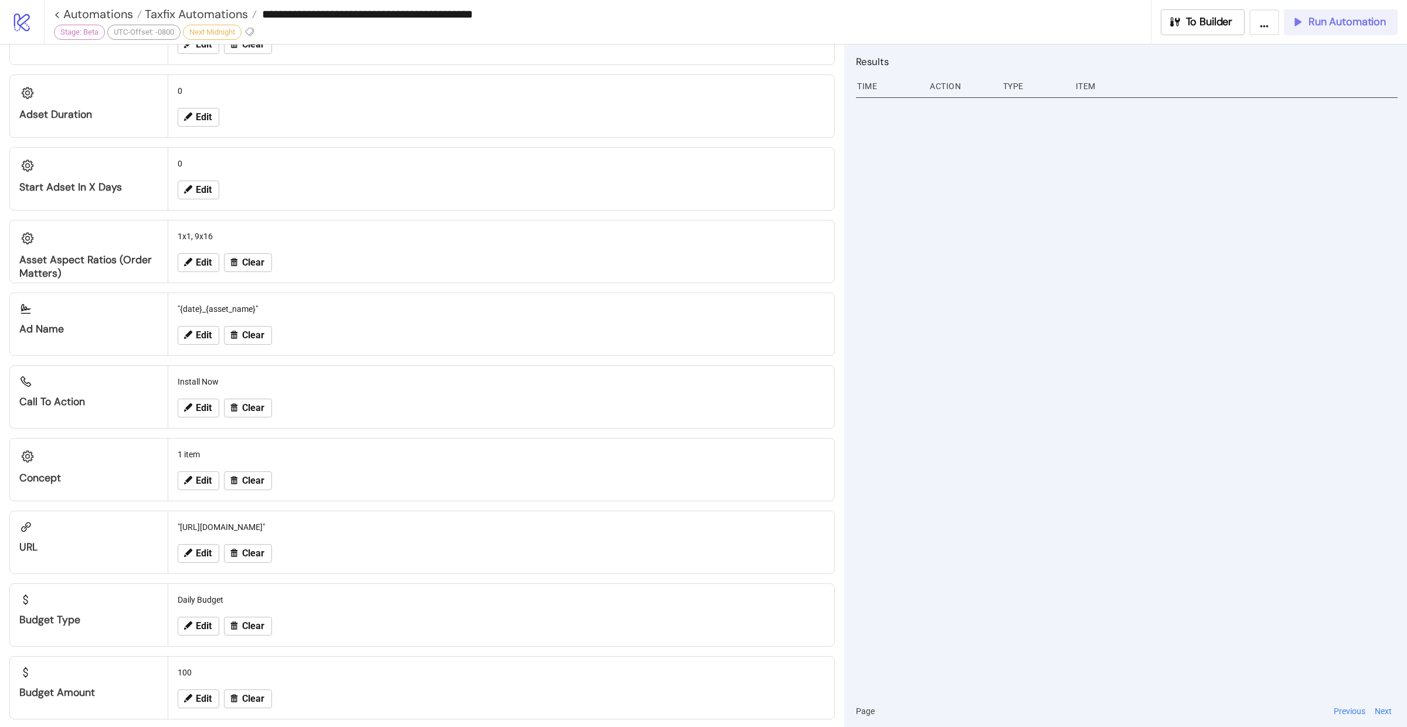
click at [1313, 23] on span "Run Automation" at bounding box center [1346, 21] width 77 height 13
